Goal: Check status: Check status

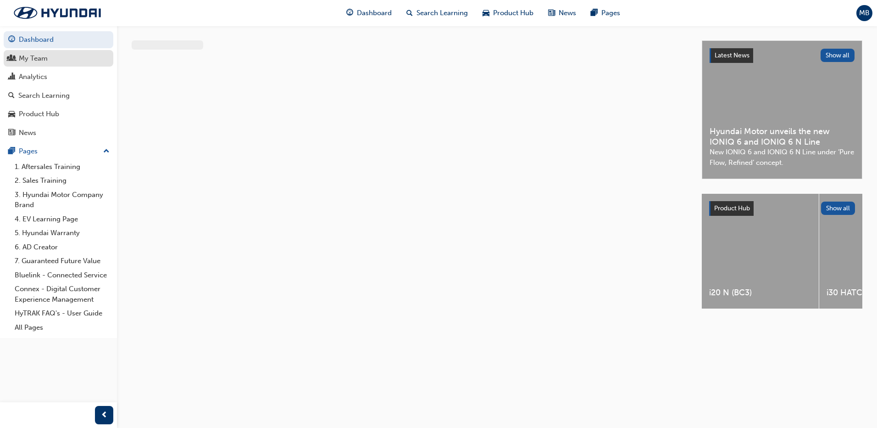
click at [31, 62] on div "My Team" at bounding box center [33, 58] width 29 height 11
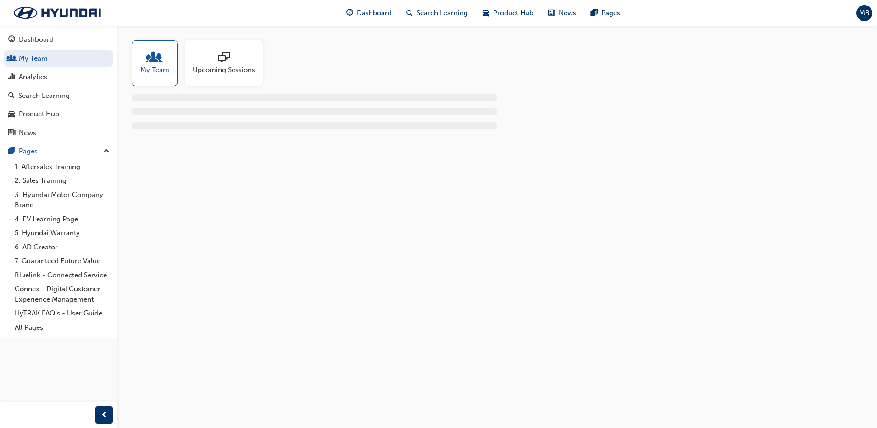
click at [164, 85] on div "My Team" at bounding box center [155, 63] width 46 height 46
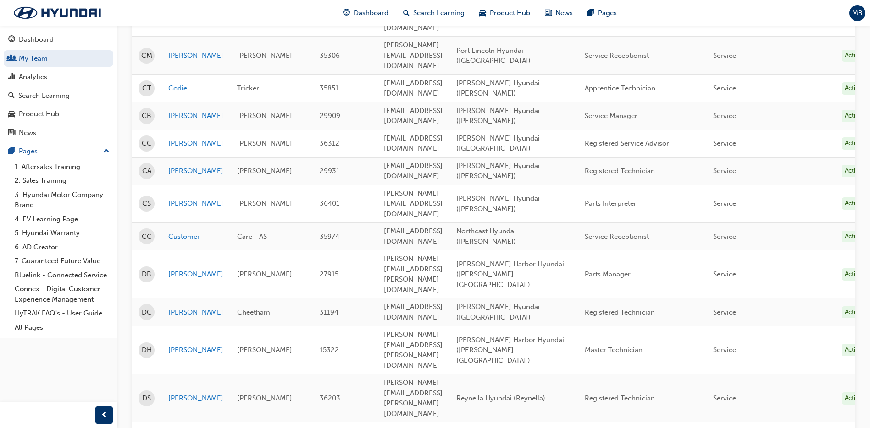
scroll to position [1134, 0]
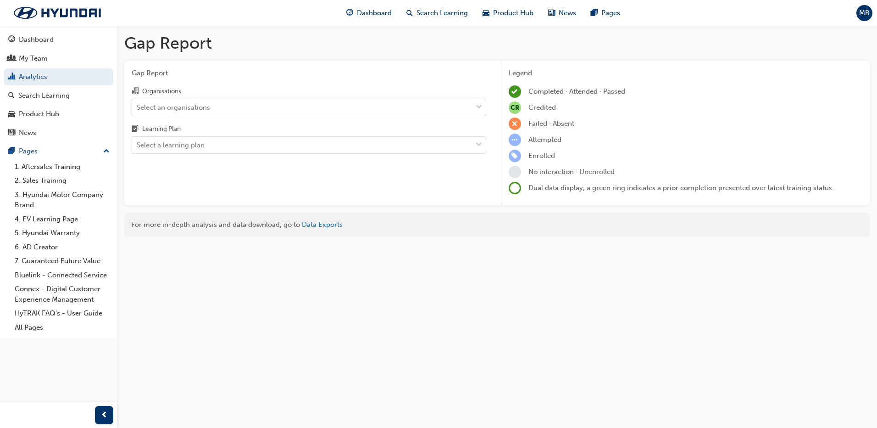
click at [159, 108] on div "Select an organisations" at bounding box center [173, 107] width 73 height 11
click at [138, 108] on input "Organisations Select an organisations" at bounding box center [137, 107] width 1 height 8
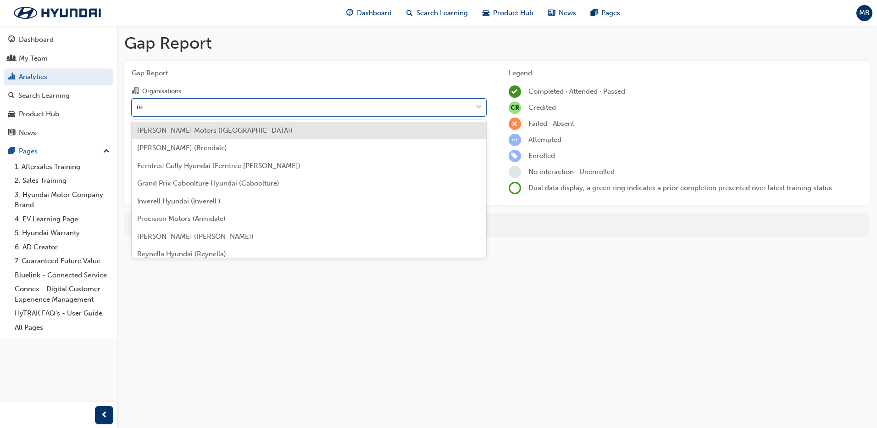
type input "rey"
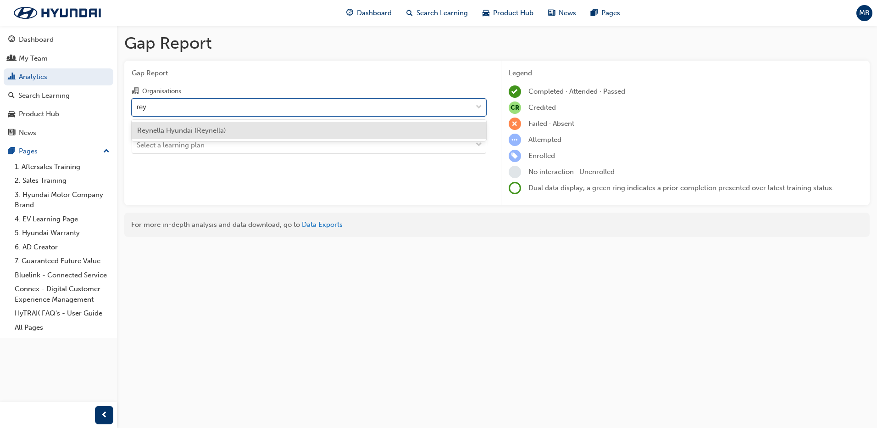
click at [153, 128] on span "Reynella Hyundai (Reynella)" at bounding box center [181, 130] width 89 height 8
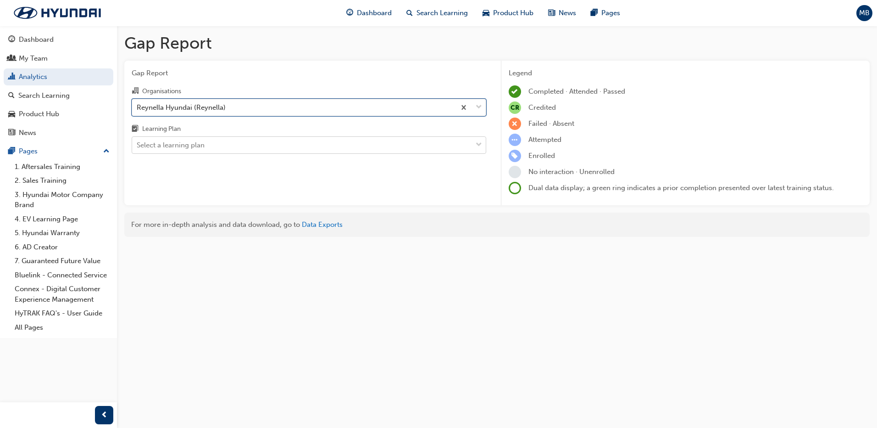
click at [159, 147] on div "Select a learning plan" at bounding box center [171, 145] width 68 height 11
click at [138, 147] on input "Learning Plan Select a learning plan" at bounding box center [137, 145] width 1 height 8
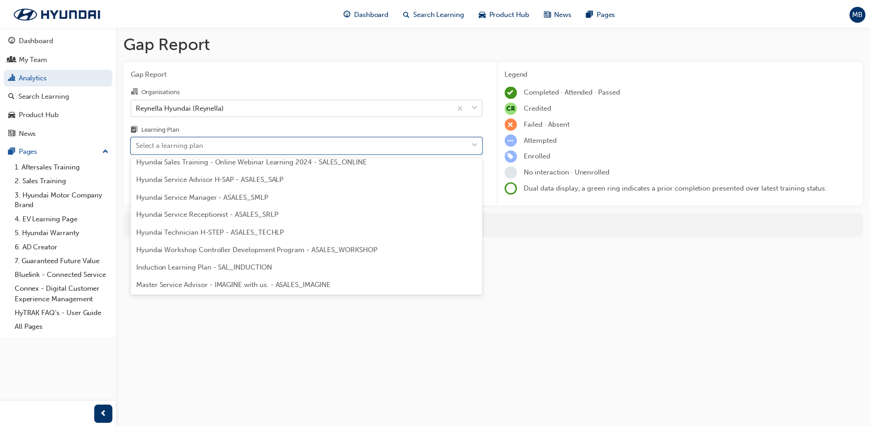
scroll to position [275, 0]
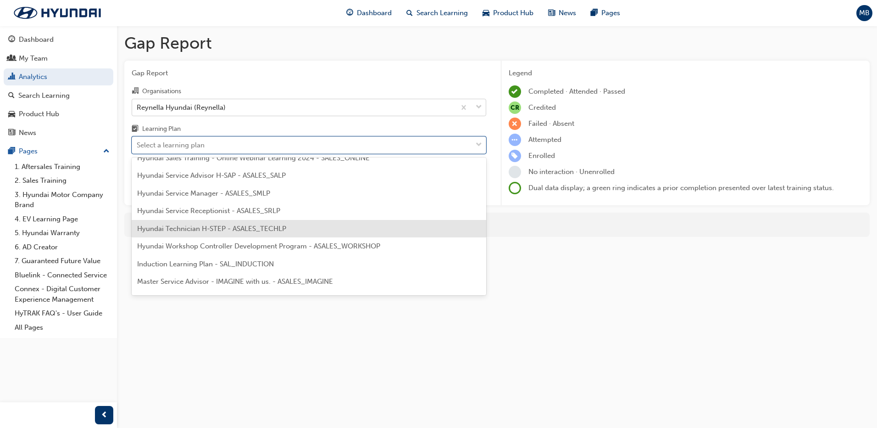
click at [198, 222] on div "Hyundai Technician H-STEP - ASALES_TECHLP" at bounding box center [309, 229] width 355 height 18
